Goal: Information Seeking & Learning: Learn about a topic

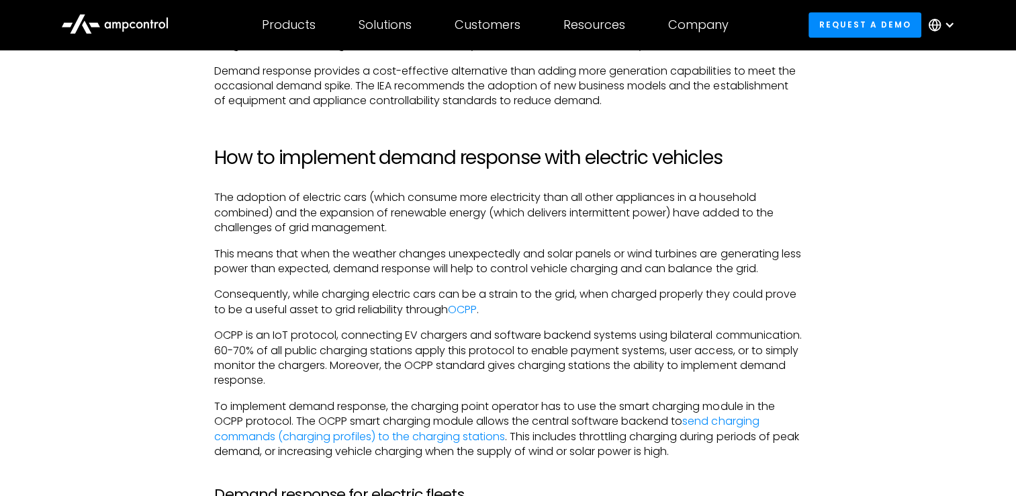
scroll to position [1373, 0]
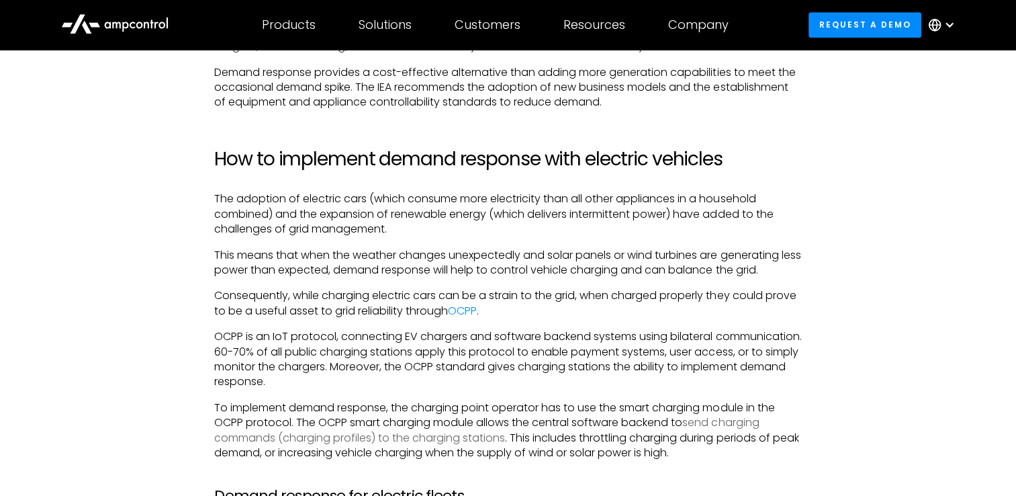
click at [463, 439] on link "send charging commands (charging profiles) to the charging stations" at bounding box center [486, 429] width 545 height 30
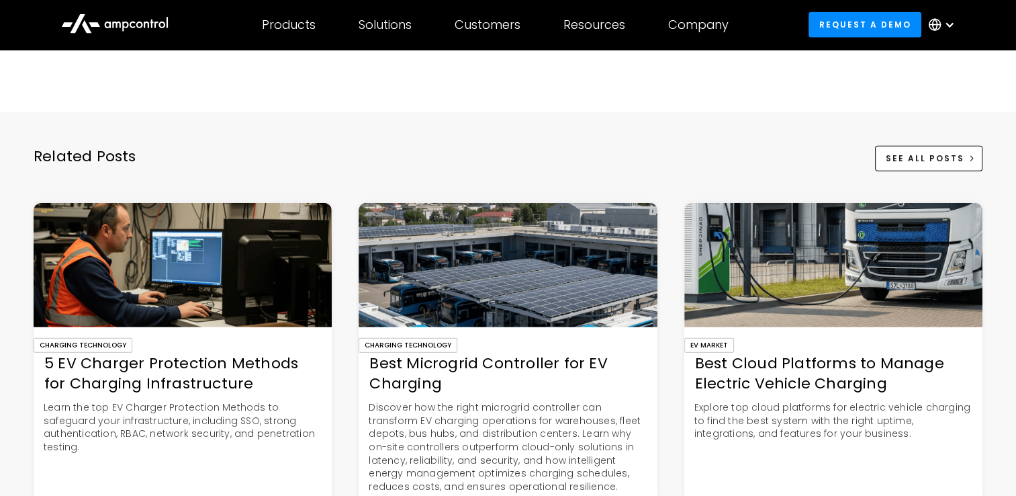
scroll to position [3387, 0]
